Goal: Information Seeking & Learning: Learn about a topic

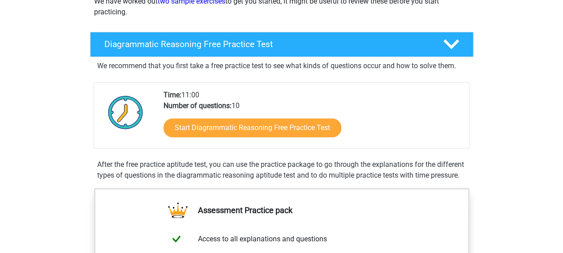
scroll to position [155, 0]
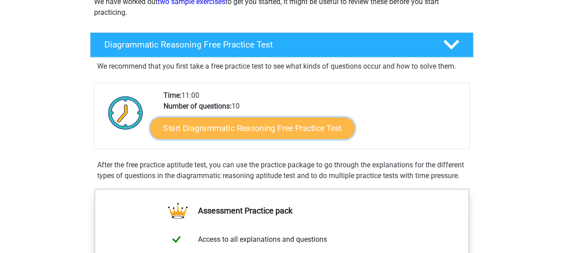
click at [244, 125] on link "Start Diagrammatic Reasoning Free Practice Test" at bounding box center [252, 128] width 205 height 22
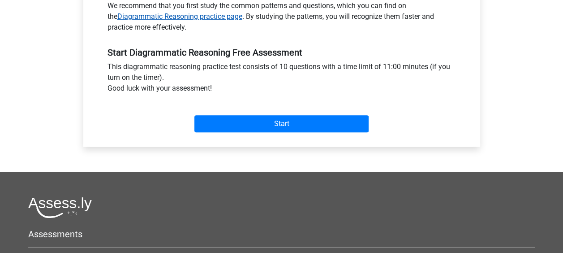
scroll to position [301, 0]
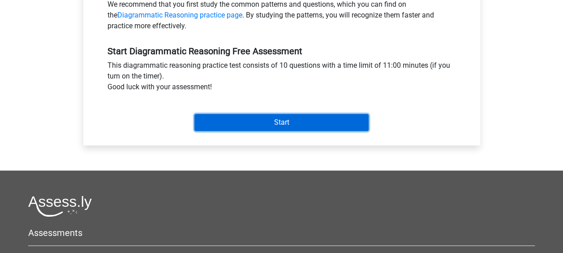
click at [259, 124] on input "Start" at bounding box center [281, 122] width 174 height 17
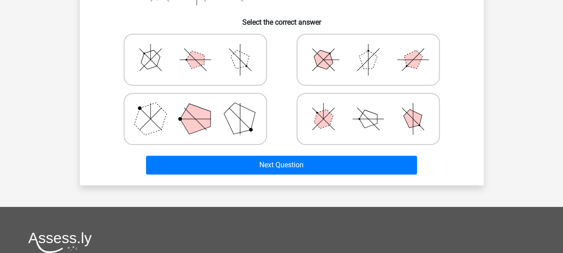
scroll to position [224, 0]
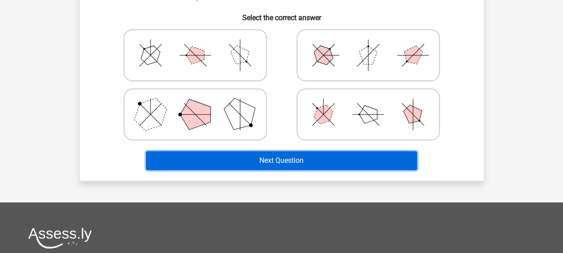
click at [297, 165] on button "Next Question" at bounding box center [281, 160] width 271 height 19
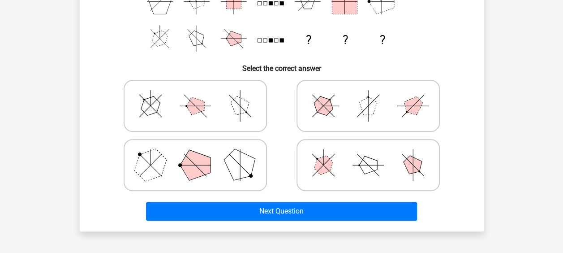
scroll to position [172, 0]
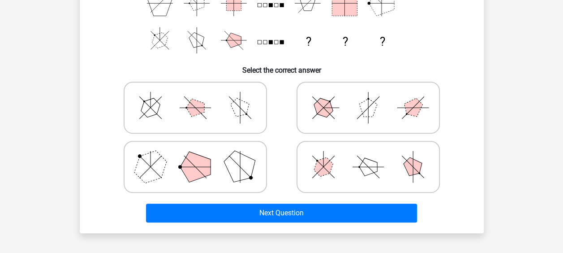
click at [342, 115] on icon at bounding box center [368, 107] width 134 height 45
click at [368, 96] on input "radio" at bounding box center [371, 94] width 6 height 6
radio input "true"
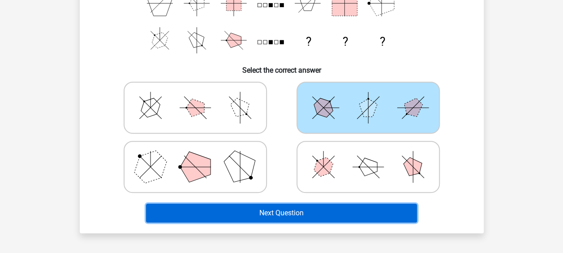
click at [300, 211] on button "Next Question" at bounding box center [281, 212] width 271 height 19
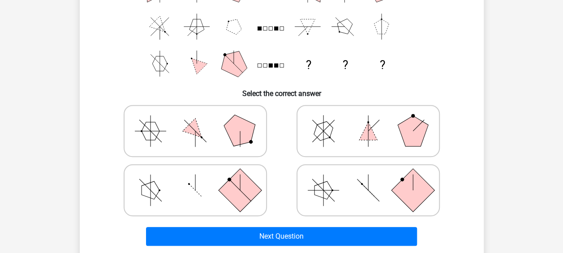
scroll to position [154, 0]
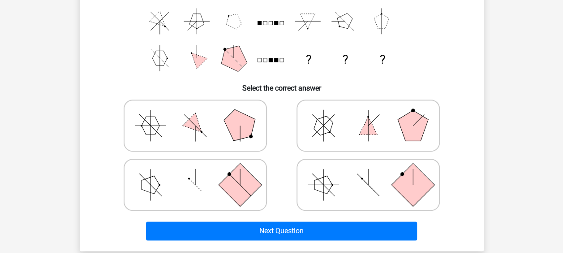
click at [317, 187] on polygon at bounding box center [324, 185] width 18 height 18
click at [368, 173] on input "radio" at bounding box center [371, 171] width 6 height 6
radio input "true"
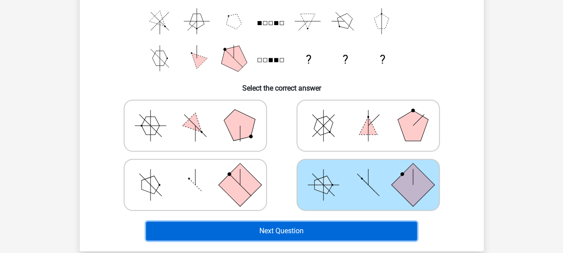
click at [304, 232] on button "Next Question" at bounding box center [281, 230] width 271 height 19
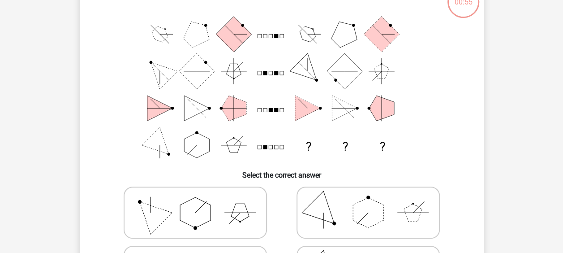
scroll to position [41, 0]
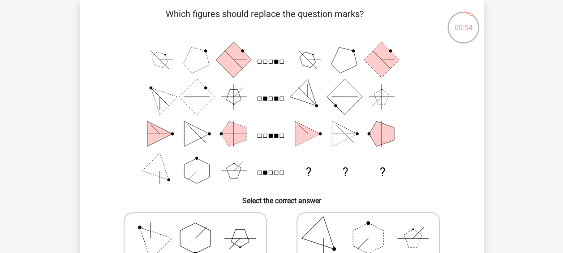
click at [319, 224] on polygon at bounding box center [323, 237] width 43 height 43
click at [368, 224] on input "radio" at bounding box center [371, 224] width 6 height 6
radio input "true"
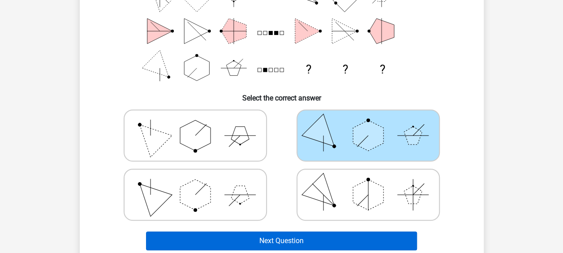
scroll to position [144, 0]
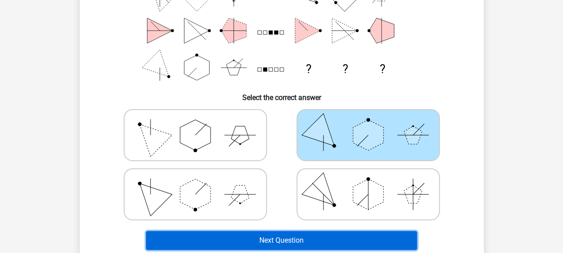
click at [303, 239] on button "Next Question" at bounding box center [281, 240] width 271 height 19
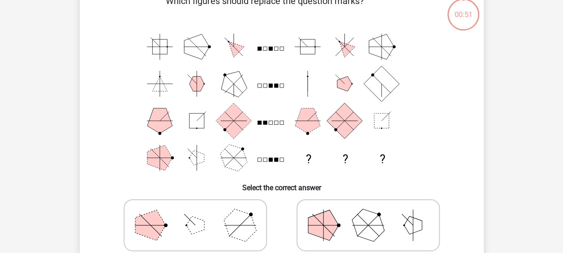
scroll to position [41, 0]
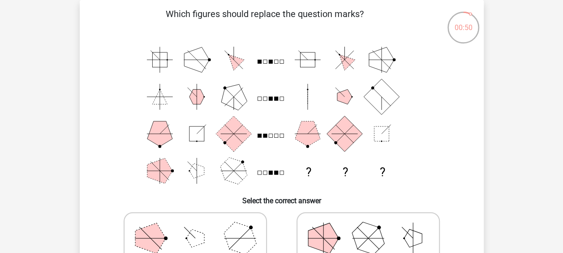
click at [237, 231] on polygon at bounding box center [239, 237] width 43 height 43
click at [201, 227] on input "radio" at bounding box center [198, 224] width 6 height 6
radio input "true"
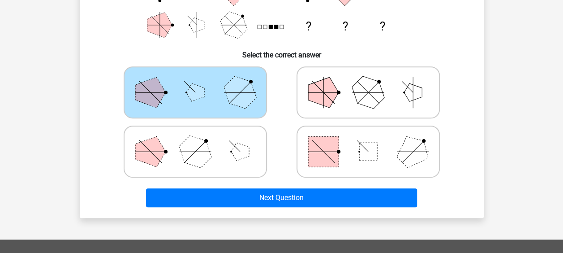
scroll to position [192, 0]
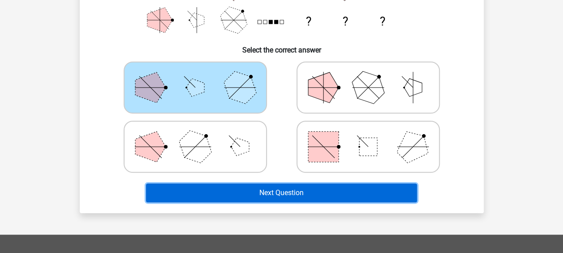
click at [269, 188] on button "Next Question" at bounding box center [281, 192] width 271 height 19
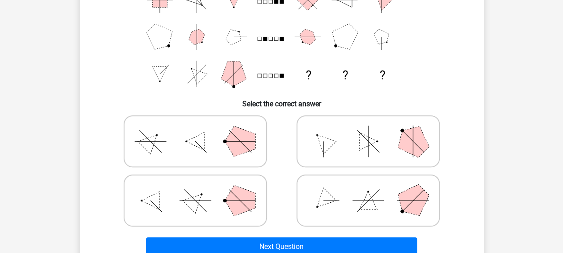
scroll to position [141, 0]
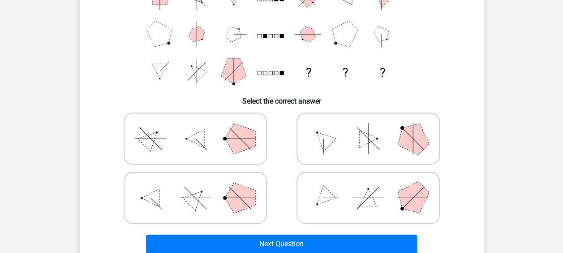
click at [235, 195] on polygon at bounding box center [240, 197] width 30 height 30
click at [201, 186] on input "radio" at bounding box center [198, 184] width 6 height 6
radio input "true"
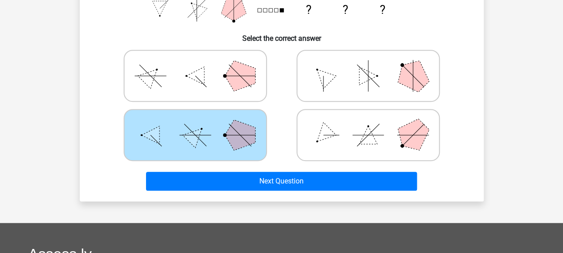
scroll to position [208, 0]
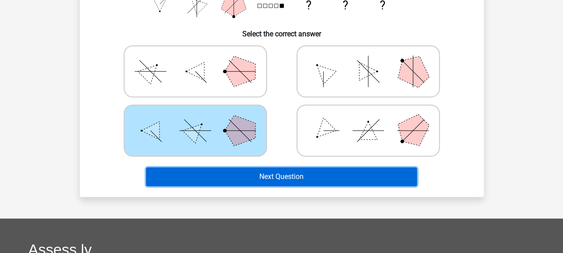
click at [277, 183] on button "Next Question" at bounding box center [281, 176] width 271 height 19
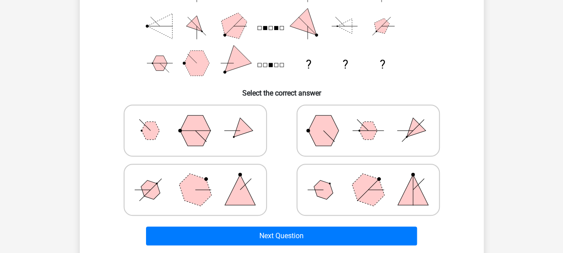
scroll to position [152, 0]
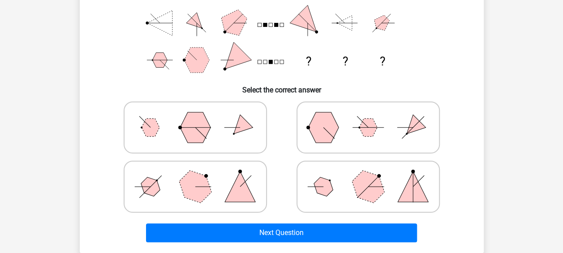
click at [334, 180] on icon at bounding box center [368, 186] width 134 height 45
click at [368, 175] on input "radio" at bounding box center [371, 172] width 6 height 6
radio input "true"
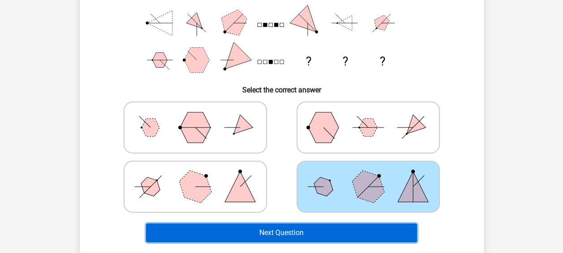
click at [284, 229] on button "Next Question" at bounding box center [281, 232] width 271 height 19
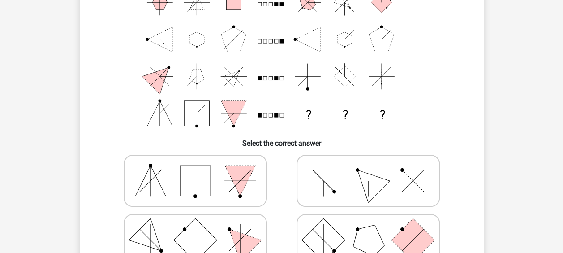
scroll to position [99, 0]
click at [347, 176] on icon at bounding box center [368, 179] width 134 height 45
click at [368, 168] on input "radio" at bounding box center [371, 166] width 6 height 6
radio input "true"
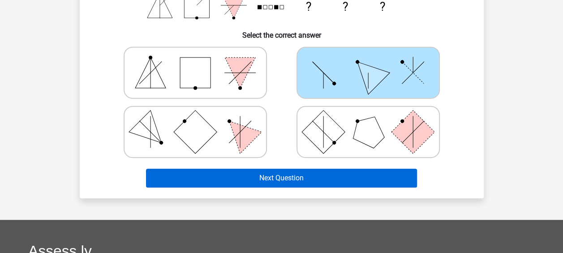
scroll to position [207, 0]
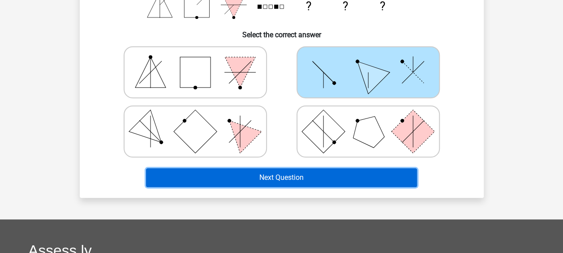
click at [313, 174] on button "Next Question" at bounding box center [281, 177] width 271 height 19
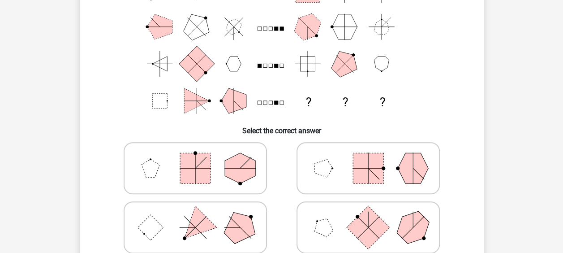
scroll to position [112, 0]
click at [195, 169] on rect at bounding box center [195, 167] width 30 height 30
click at [195, 156] on input "radio" at bounding box center [198, 154] width 6 height 6
radio input "true"
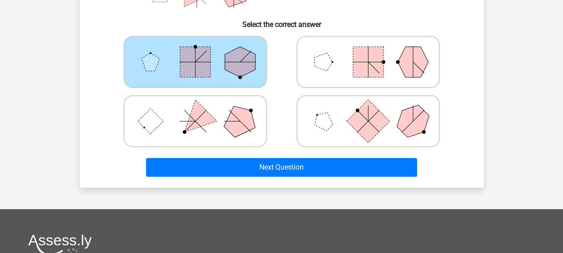
scroll to position [220, 0]
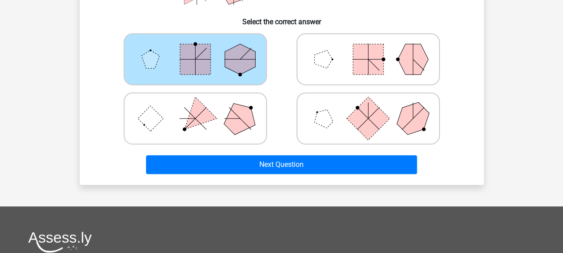
click at [246, 153] on div "Next Question" at bounding box center [281, 163] width 375 height 30
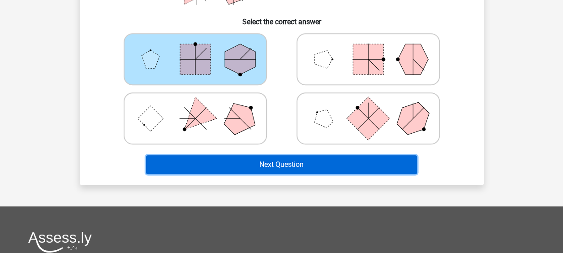
click at [244, 159] on button "Next Question" at bounding box center [281, 164] width 271 height 19
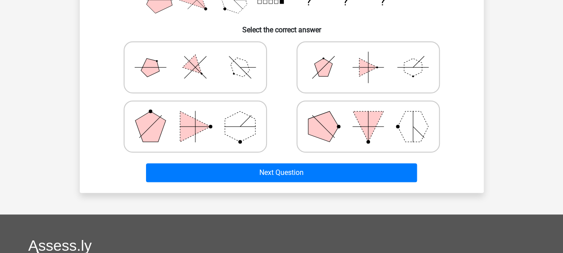
scroll to position [213, 0]
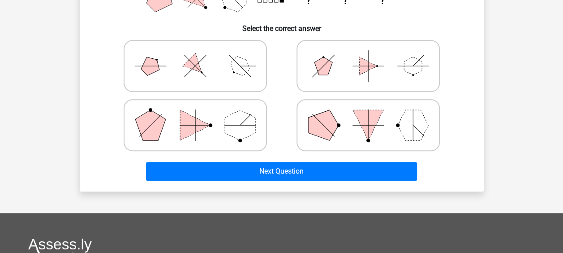
click at [242, 70] on polygon at bounding box center [240, 66] width 26 height 26
click at [201, 55] on input "radio" at bounding box center [198, 52] width 6 height 6
radio input "true"
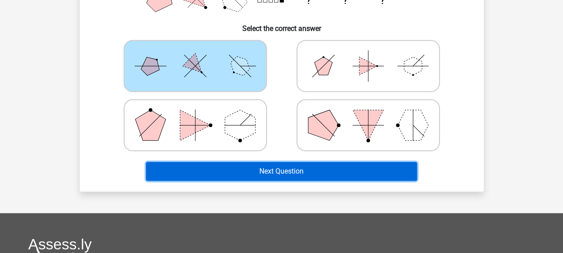
click at [263, 172] on button "Next Question" at bounding box center [281, 171] width 271 height 19
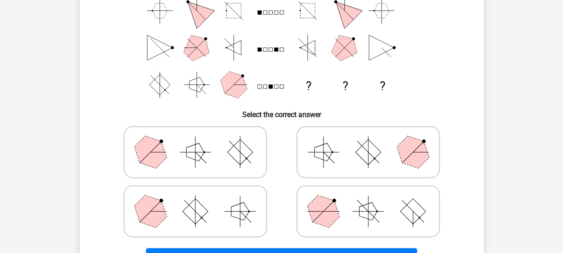
scroll to position [133, 0]
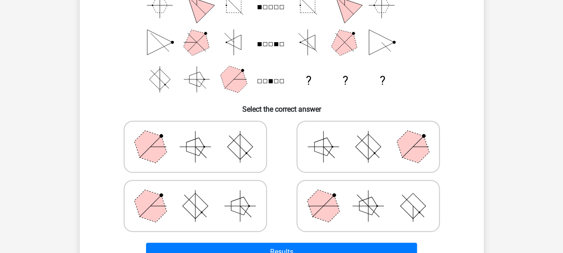
click at [354, 160] on icon at bounding box center [368, 146] width 134 height 45
click at [368, 135] on input "radio" at bounding box center [371, 132] width 6 height 6
radio input "true"
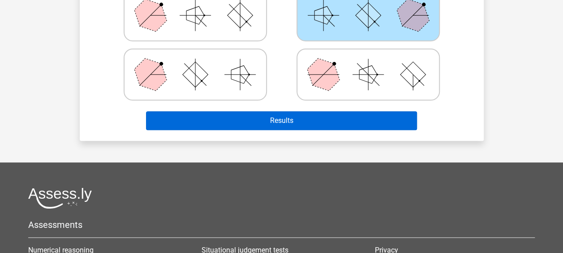
scroll to position [264, 0]
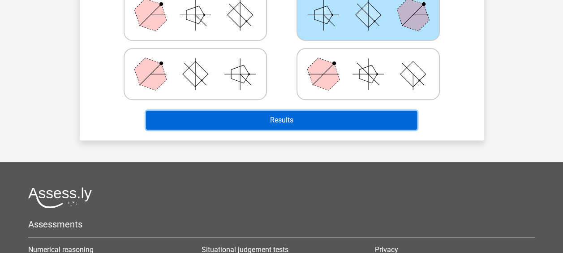
click at [296, 114] on button "Results" at bounding box center [281, 120] width 271 height 19
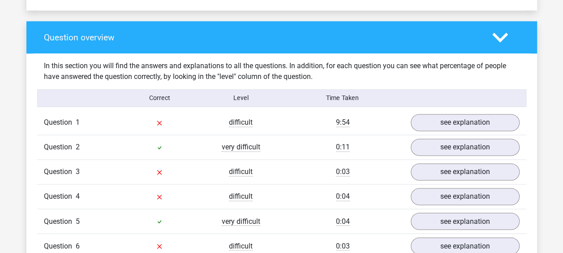
scroll to position [647, 0]
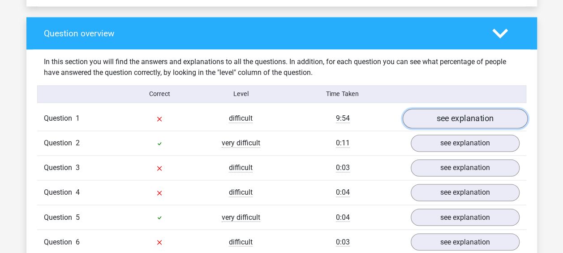
click at [439, 118] on link "see explanation" at bounding box center [464, 118] width 125 height 20
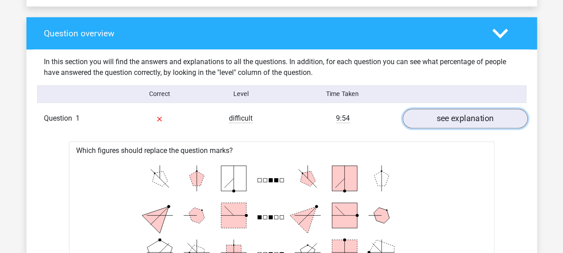
click at [439, 118] on link "see explanation" at bounding box center [464, 118] width 125 height 20
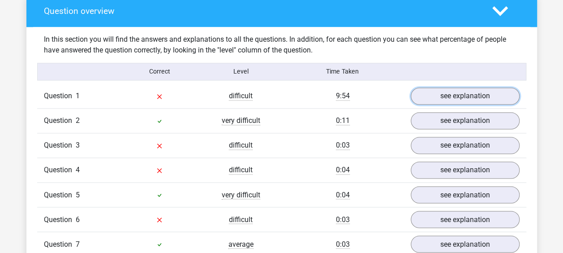
scroll to position [668, 0]
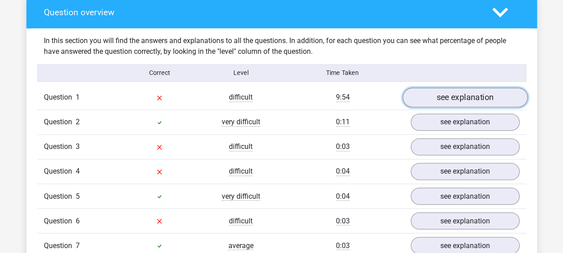
click at [438, 95] on link "see explanation" at bounding box center [464, 97] width 125 height 20
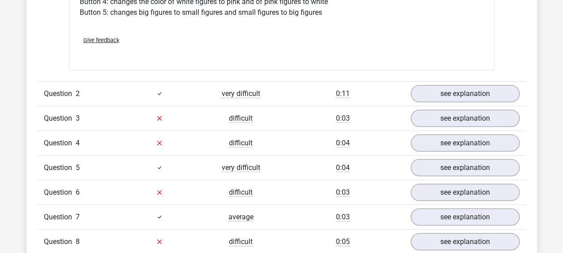
scroll to position [1252, 0]
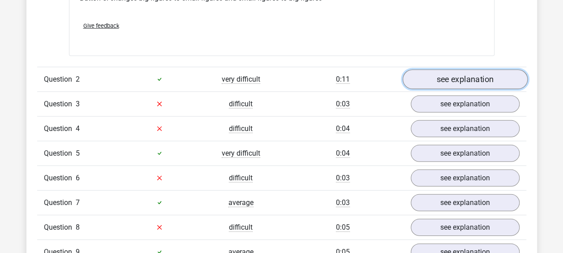
click at [443, 76] on link "see explanation" at bounding box center [464, 79] width 125 height 20
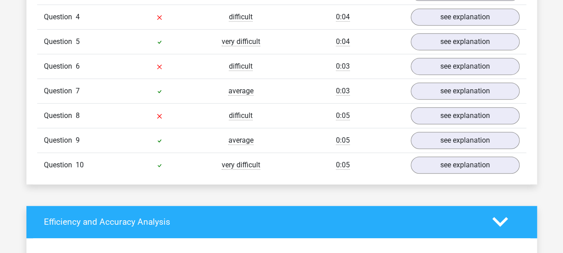
scroll to position [1893, 0]
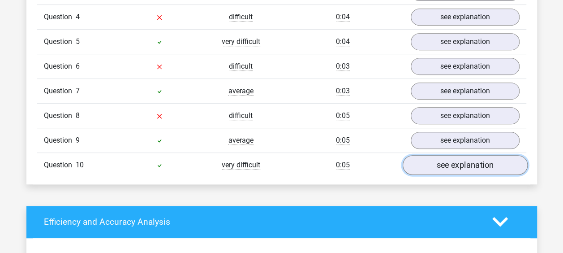
click at [444, 159] on link "see explanation" at bounding box center [464, 165] width 125 height 20
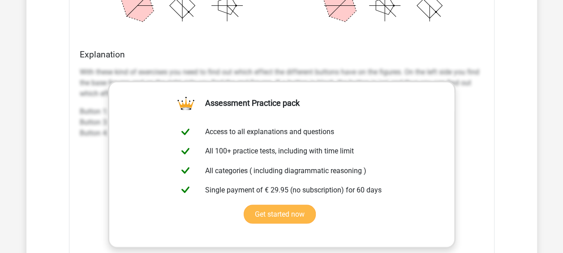
scroll to position [2364, 0]
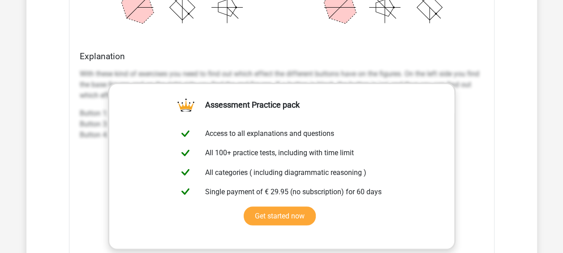
click at [77, 91] on div "Explanation With these kind of exercises you need to find out which effect the …" at bounding box center [281, 192] width 411 height 283
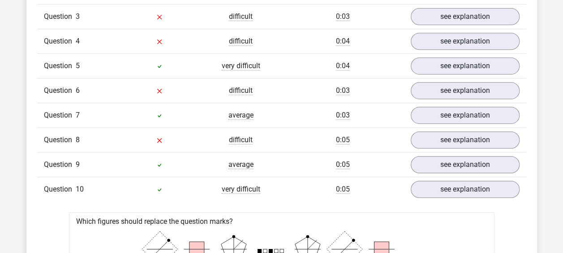
scroll to position [1866, 0]
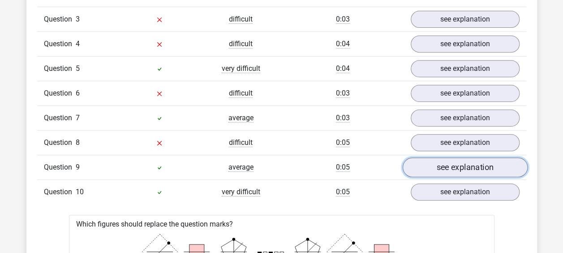
click at [444, 159] on link "see explanation" at bounding box center [464, 167] width 125 height 20
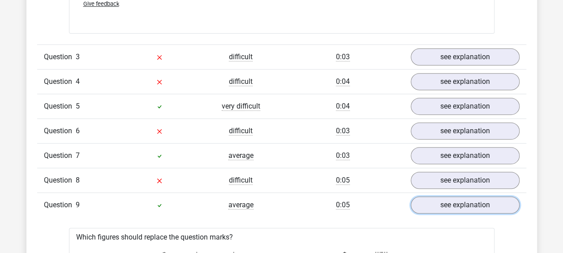
scroll to position [1834, 0]
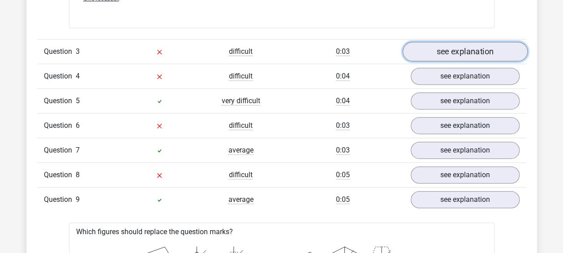
click at [452, 51] on link "see explanation" at bounding box center [464, 52] width 125 height 20
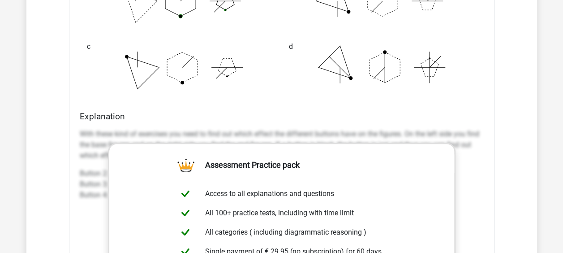
scroll to position [2131, 0]
click at [151, 101] on div "Which figures should replace the question marks? ? ? ? a correct b your answer …" at bounding box center [282, 106] width 426 height 659
